Goal: Find specific page/section

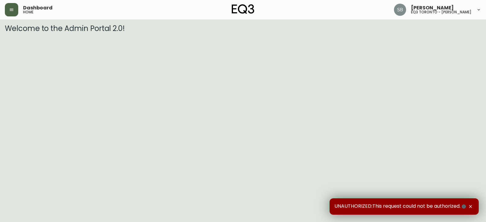
click at [11, 9] on icon "button" at bounding box center [12, 10] width 4 height 2
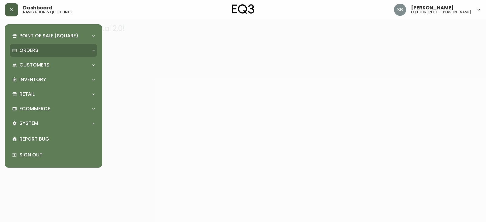
click at [34, 50] on p "Orders" at bounding box center [28, 50] width 19 height 7
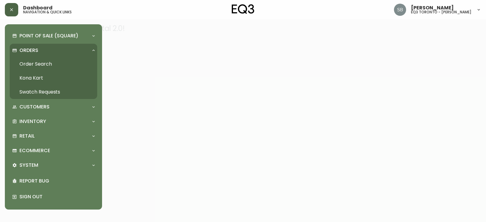
click at [33, 65] on link "Order Search" at bounding box center [53, 64] width 87 height 14
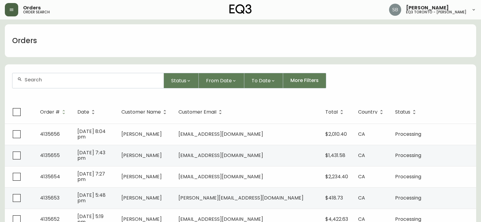
click at [10, 9] on icon "button" at bounding box center [12, 10] width 4 height 2
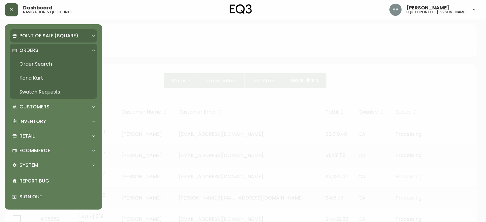
click at [52, 31] on div "Point of Sale (Square)" at bounding box center [53, 35] width 87 height 13
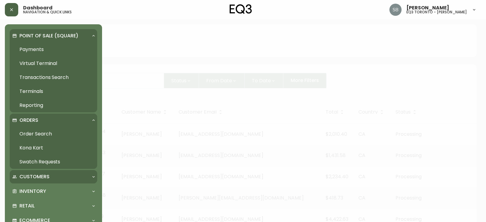
click at [49, 173] on div "Customers" at bounding box center [50, 176] width 77 height 7
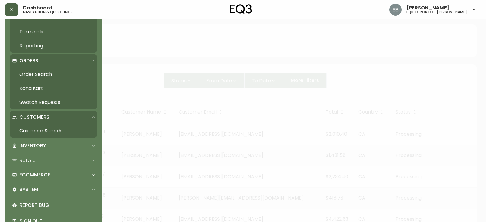
scroll to position [61, 0]
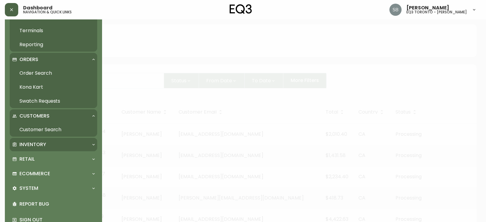
click at [60, 143] on div "Inventory" at bounding box center [50, 144] width 77 height 7
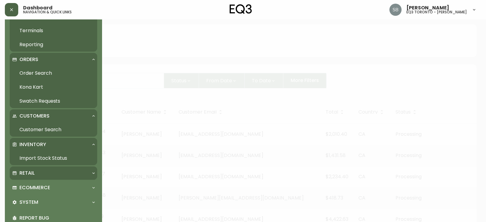
click at [43, 174] on div "Retail" at bounding box center [50, 173] width 77 height 7
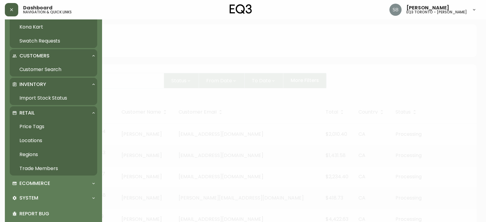
scroll to position [121, 0]
click at [47, 189] on div "Ecommerce" at bounding box center [53, 182] width 87 height 13
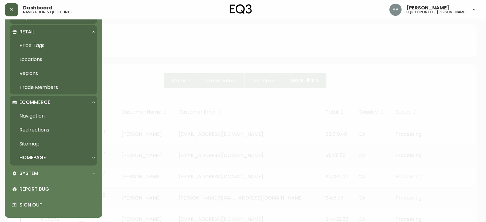
scroll to position [203, 0]
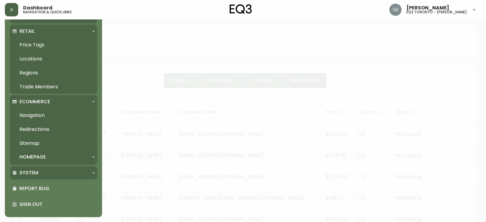
click at [49, 172] on div "System" at bounding box center [50, 172] width 77 height 7
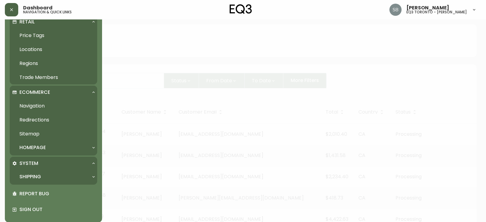
scroll to position [217, 0]
